Goal: Task Accomplishment & Management: Complete application form

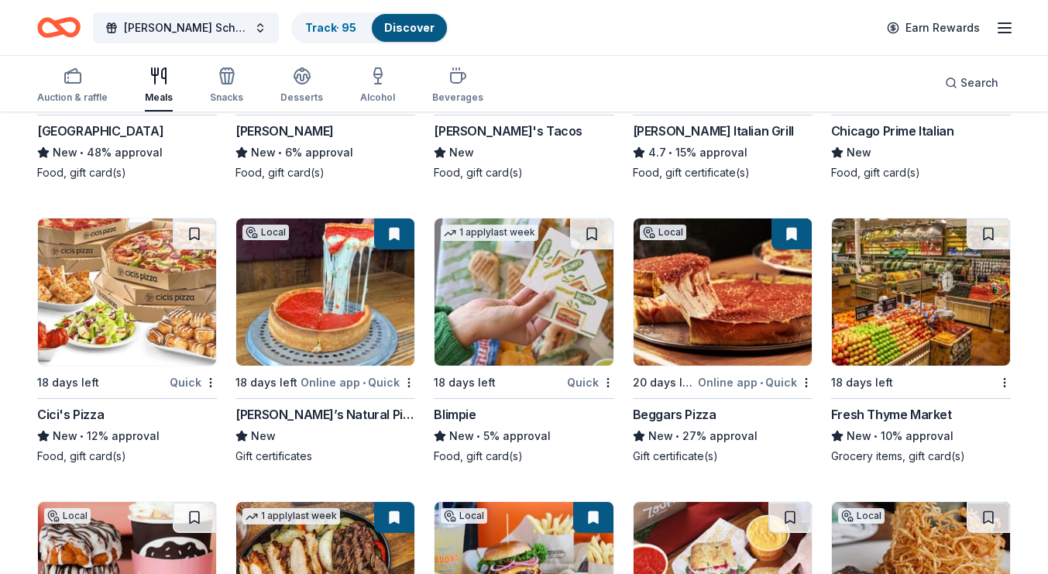
scroll to position [4449, 0]
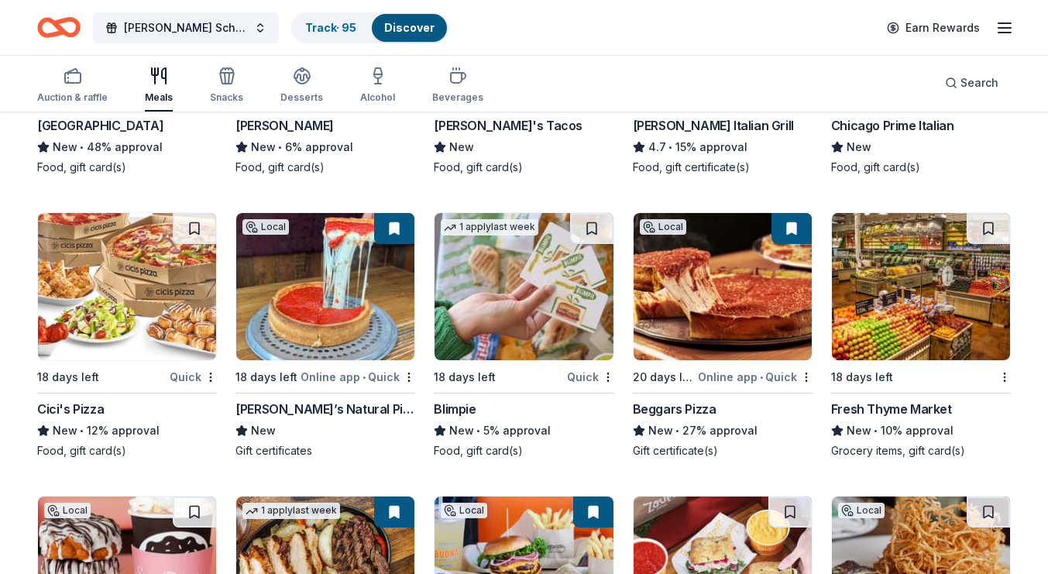
click at [898, 328] on img at bounding box center [921, 286] width 178 height 147
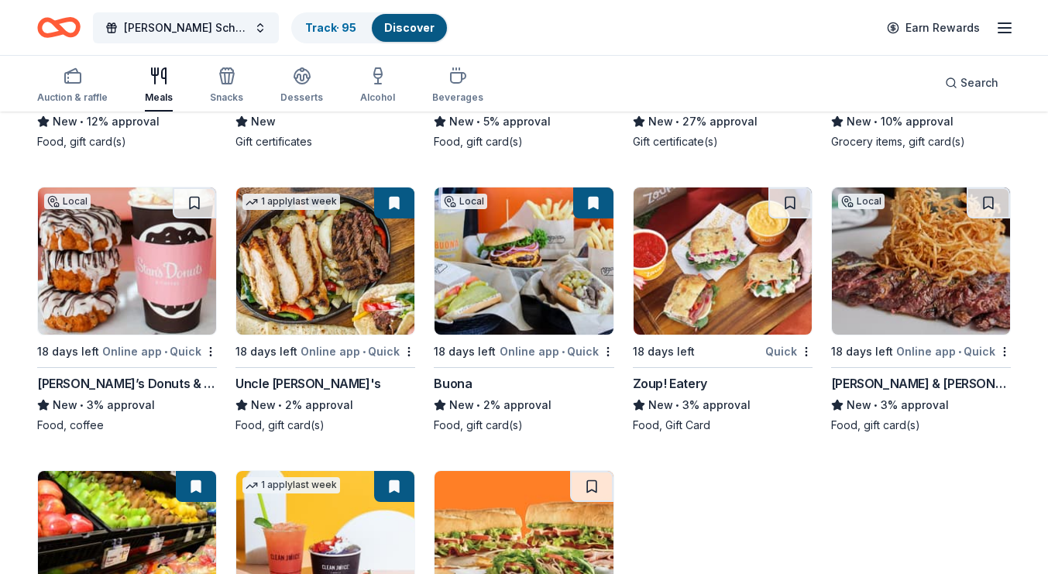
scroll to position [4758, 0]
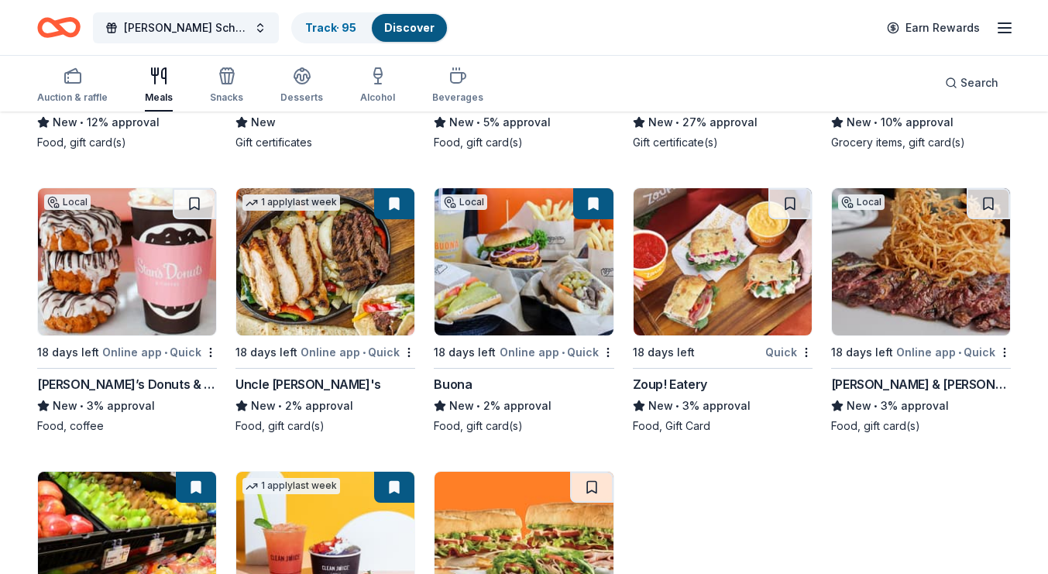
click at [583, 510] on img at bounding box center [524, 545] width 178 height 147
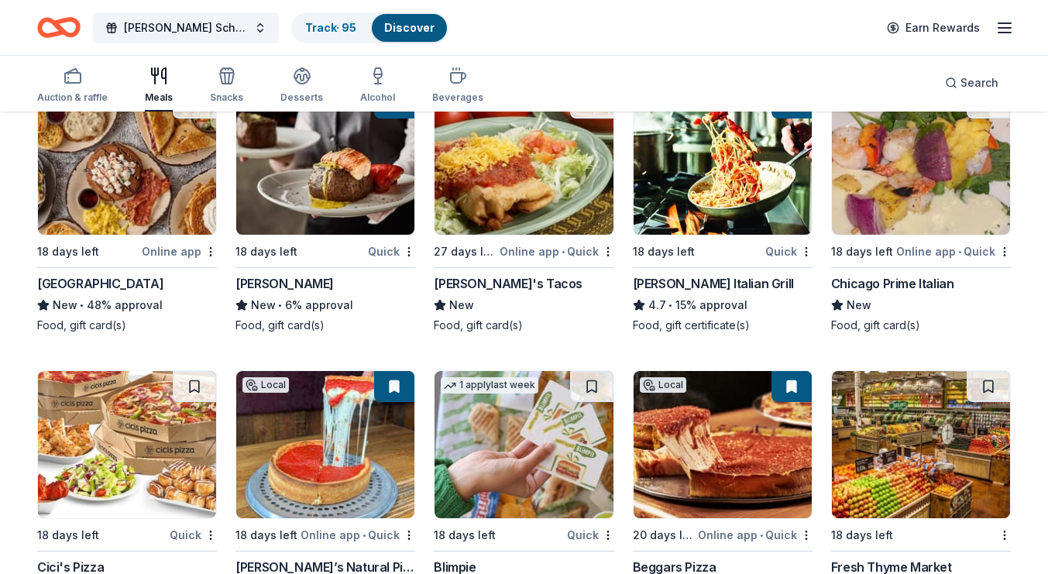
scroll to position [4288, 0]
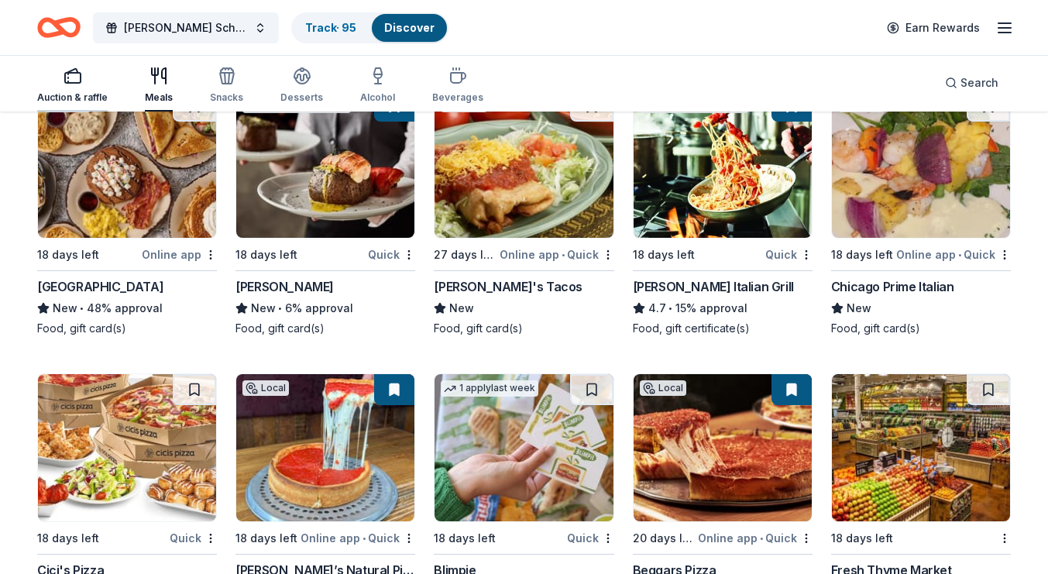
click at [64, 77] on icon "button" at bounding box center [73, 76] width 19 height 19
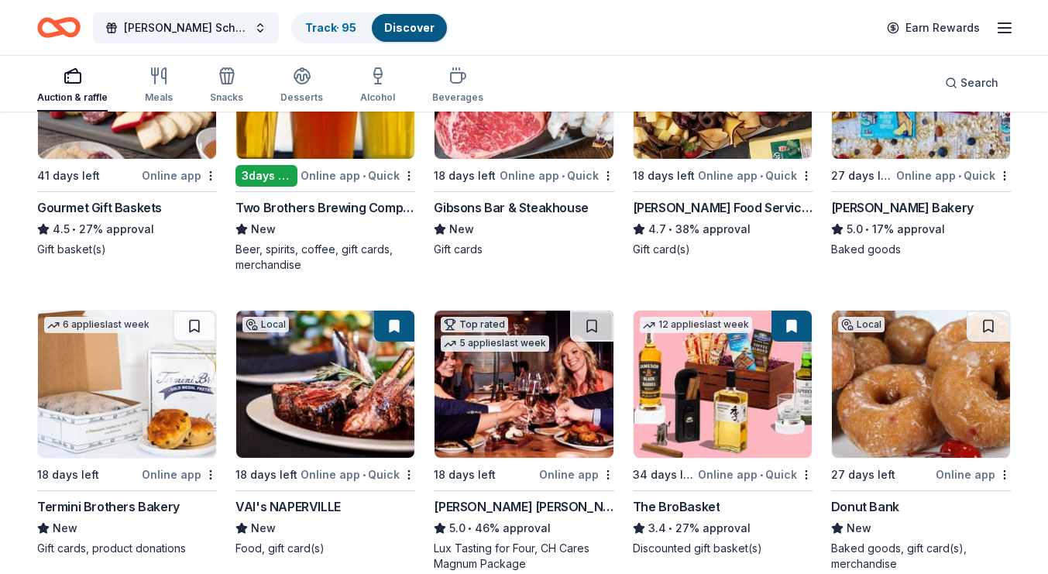
scroll to position [858, 0]
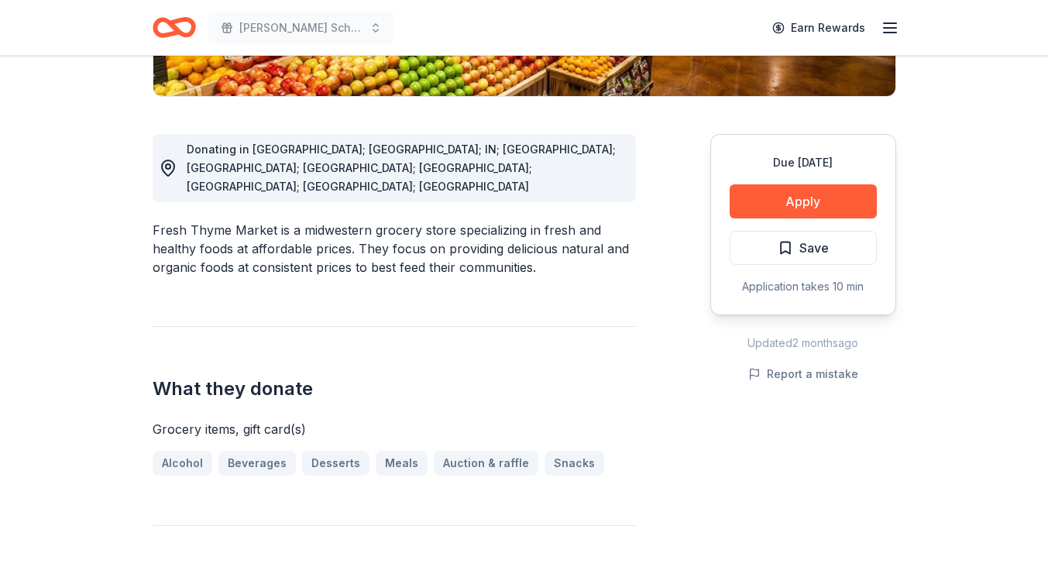
scroll to position [281, 0]
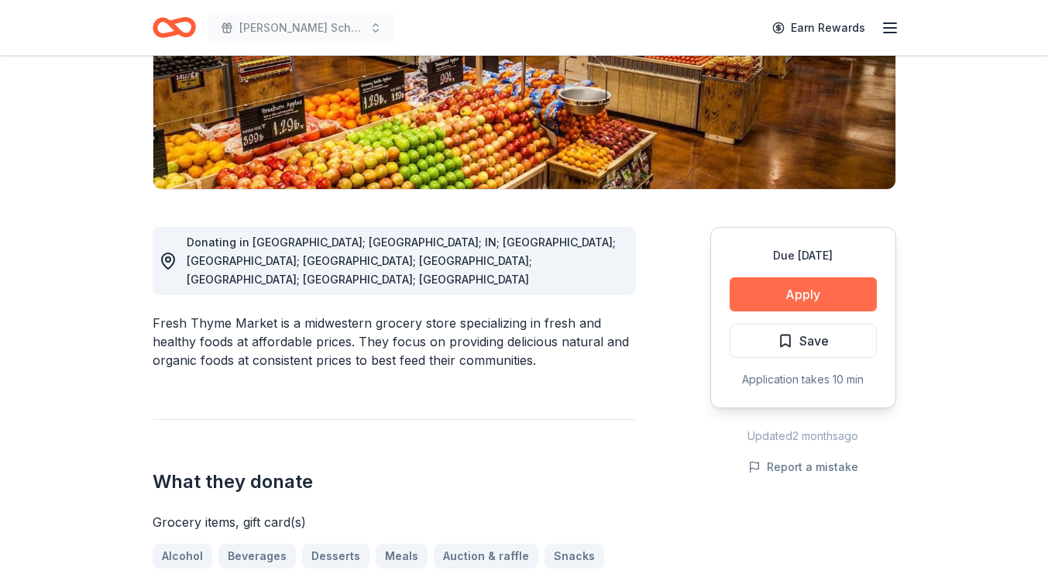
click at [829, 297] on button "Apply" at bounding box center [803, 294] width 147 height 34
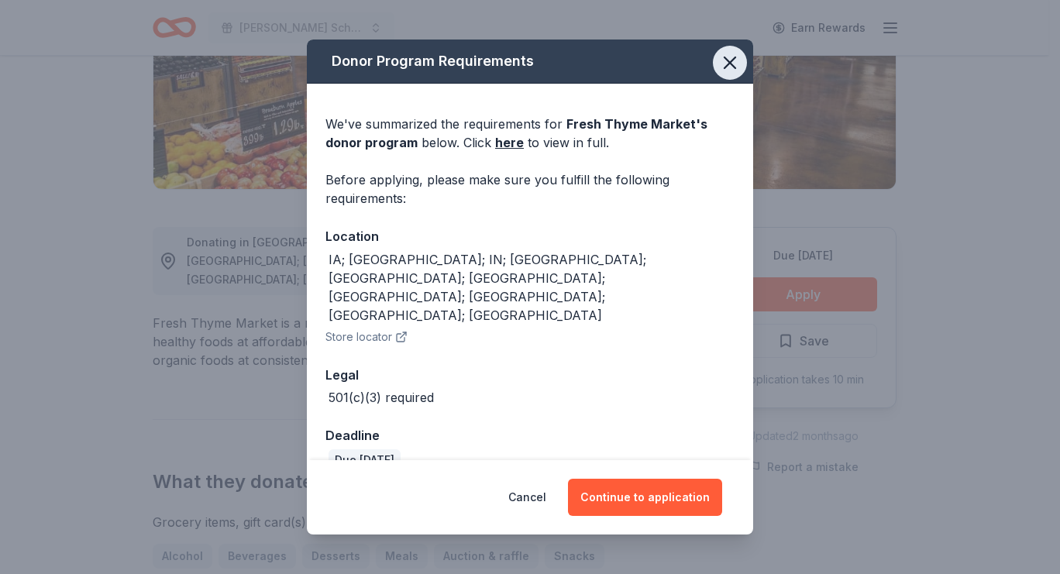
click at [727, 74] on icon "button" at bounding box center [730, 63] width 22 height 22
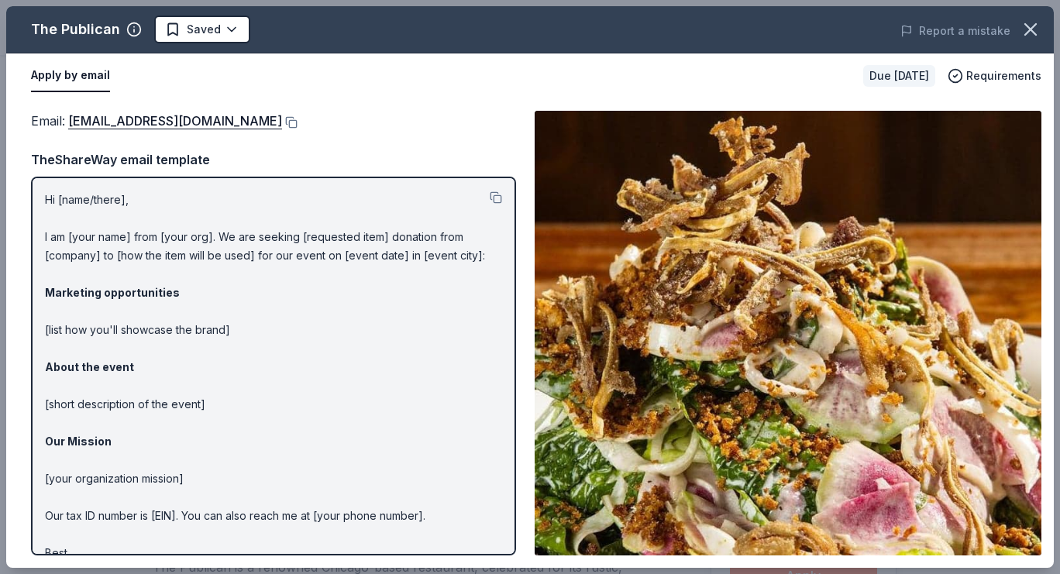
scroll to position [115, 0]
